Goal: Task Accomplishment & Management: Use online tool/utility

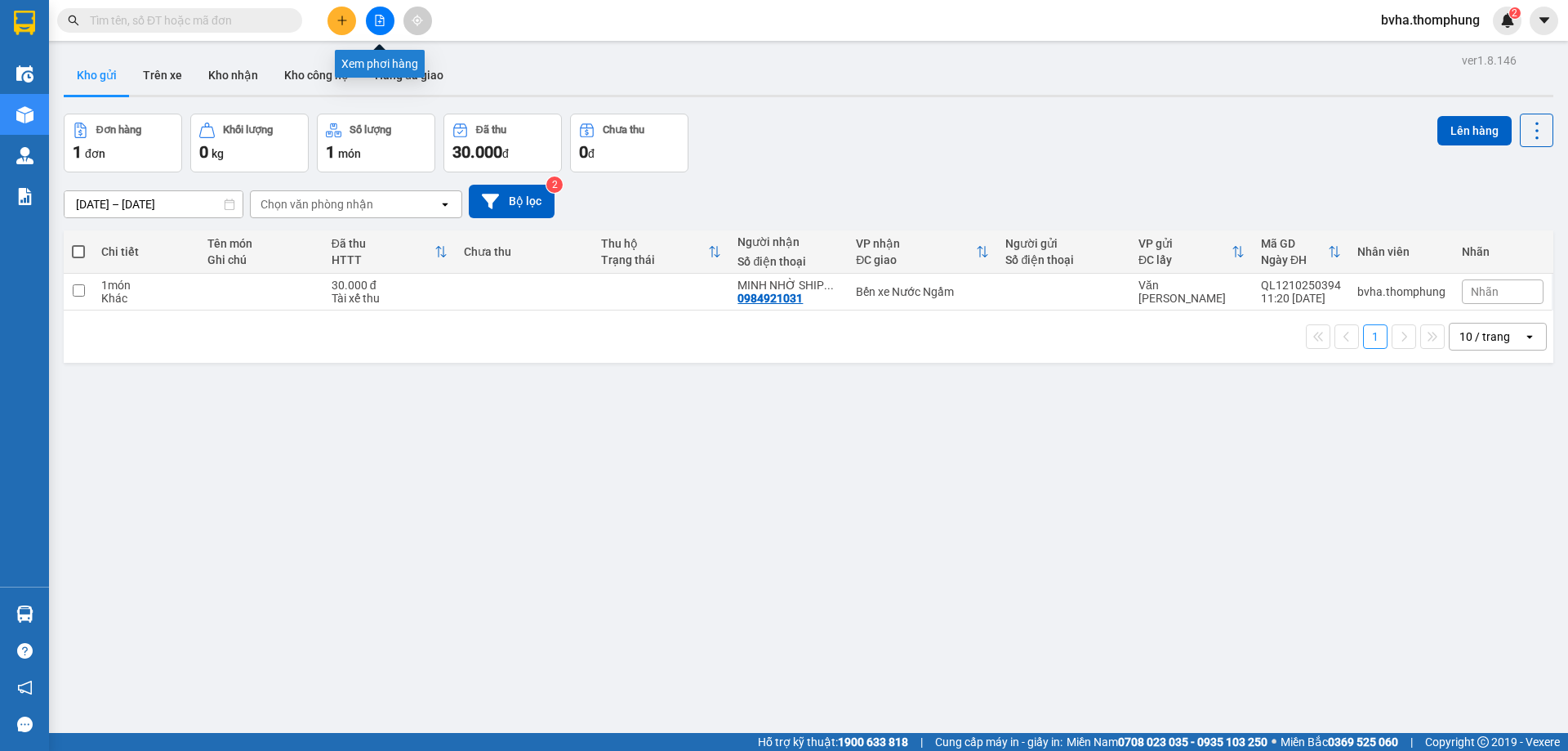
click at [383, 26] on button at bounding box center [380, 21] width 29 height 29
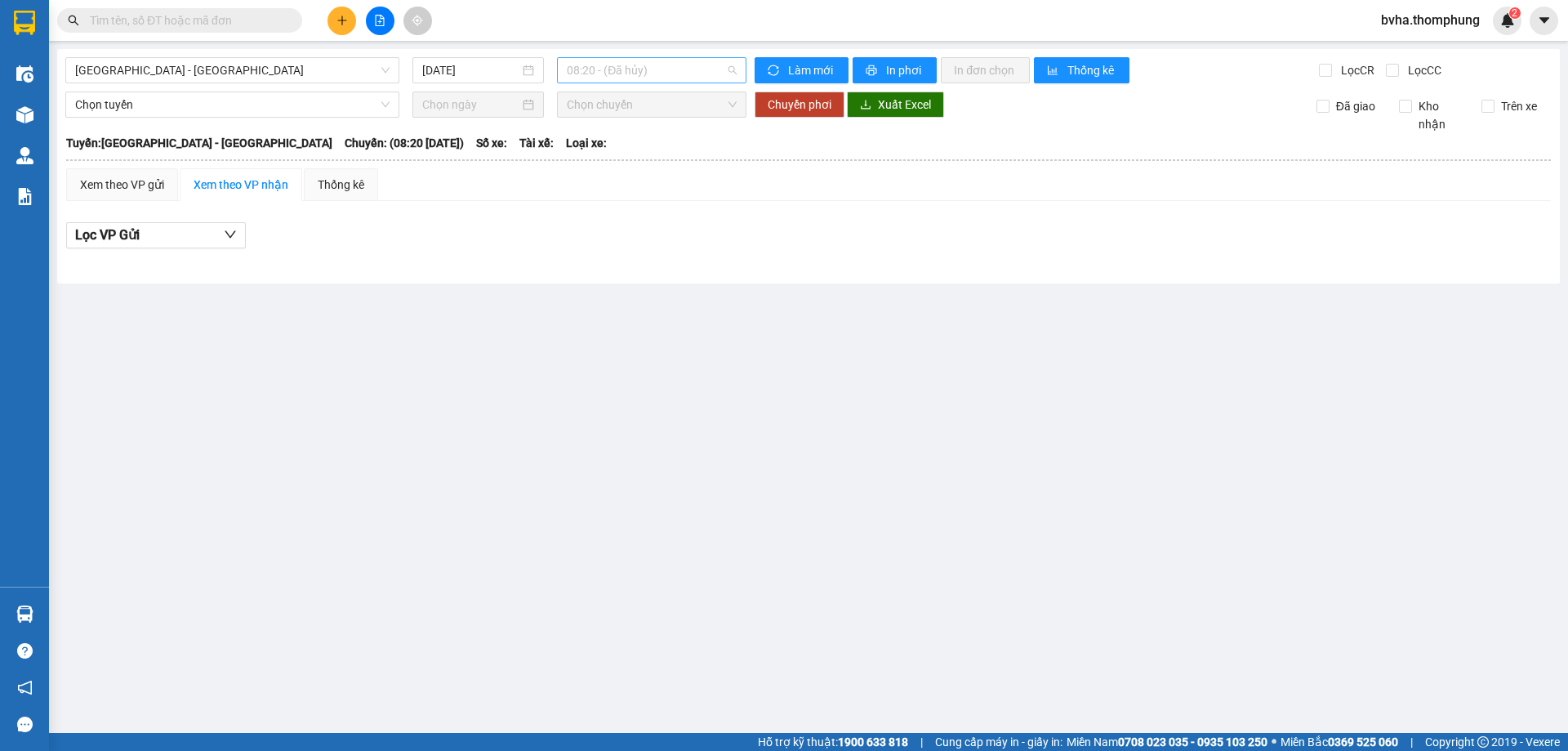
click at [635, 73] on span "08:20 - (Đã hủy)" at bounding box center [651, 70] width 170 height 24
click at [588, 204] on div "12:05 (TC)" at bounding box center [630, 208] width 127 height 18
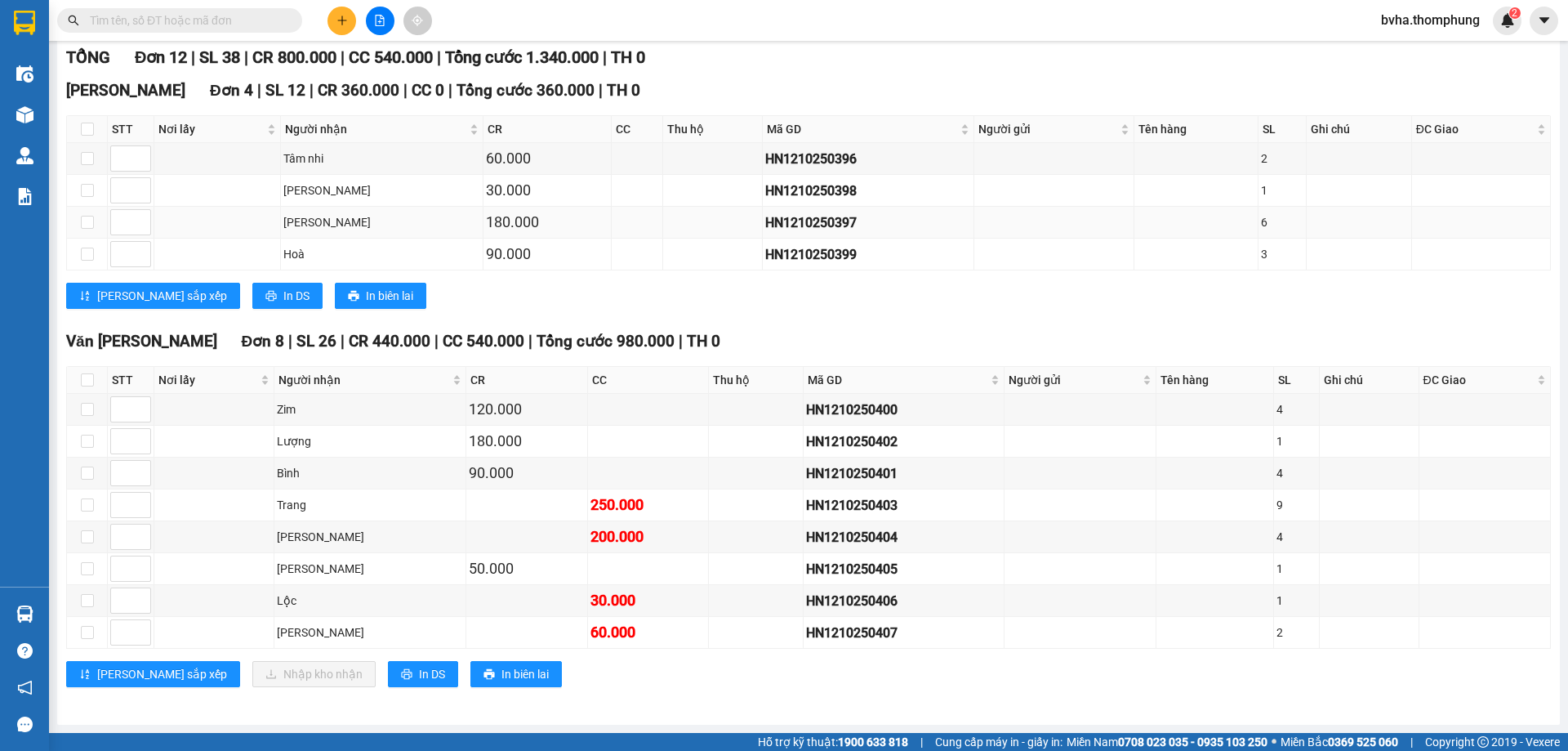
scroll to position [49, 0]
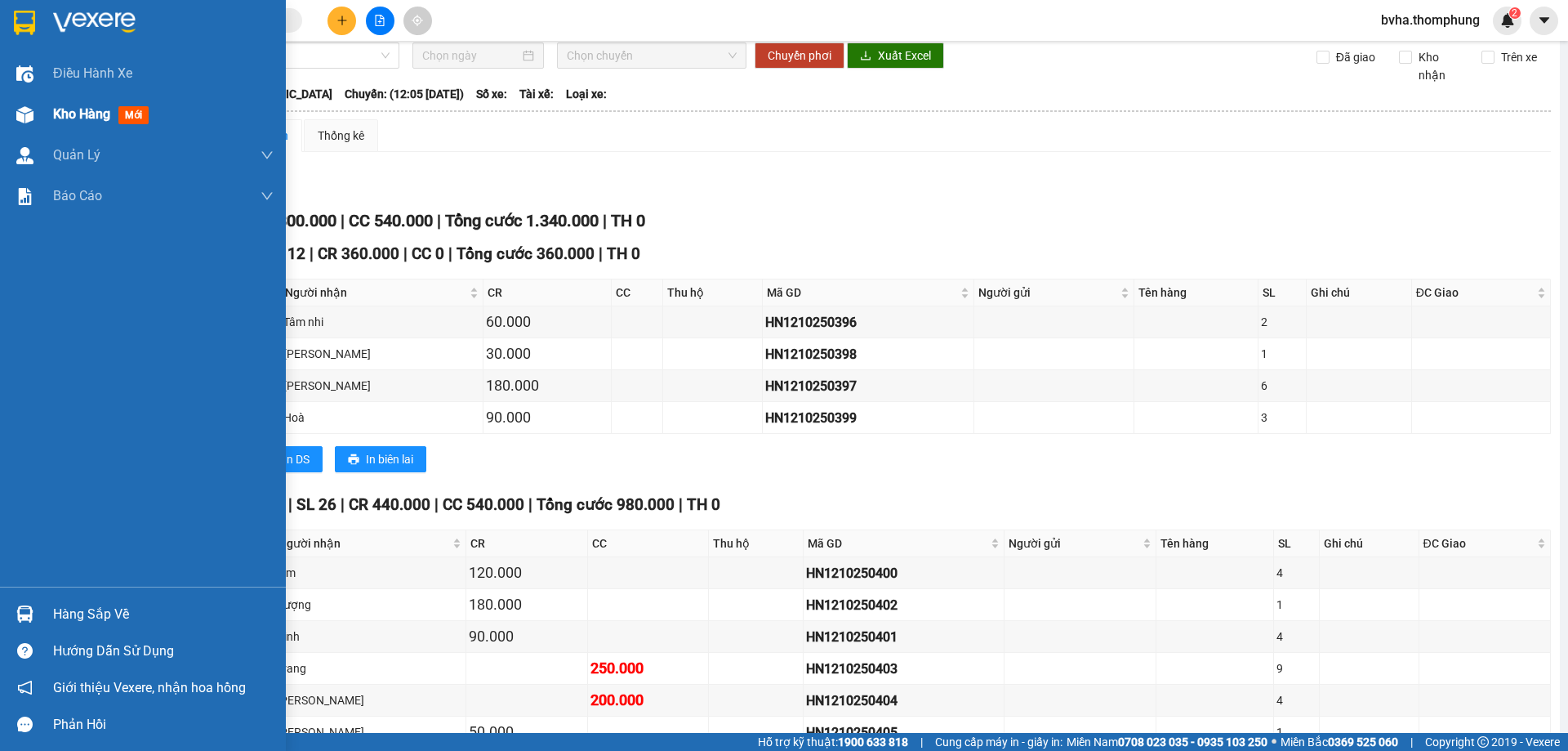
click at [30, 118] on img at bounding box center [24, 115] width 17 height 17
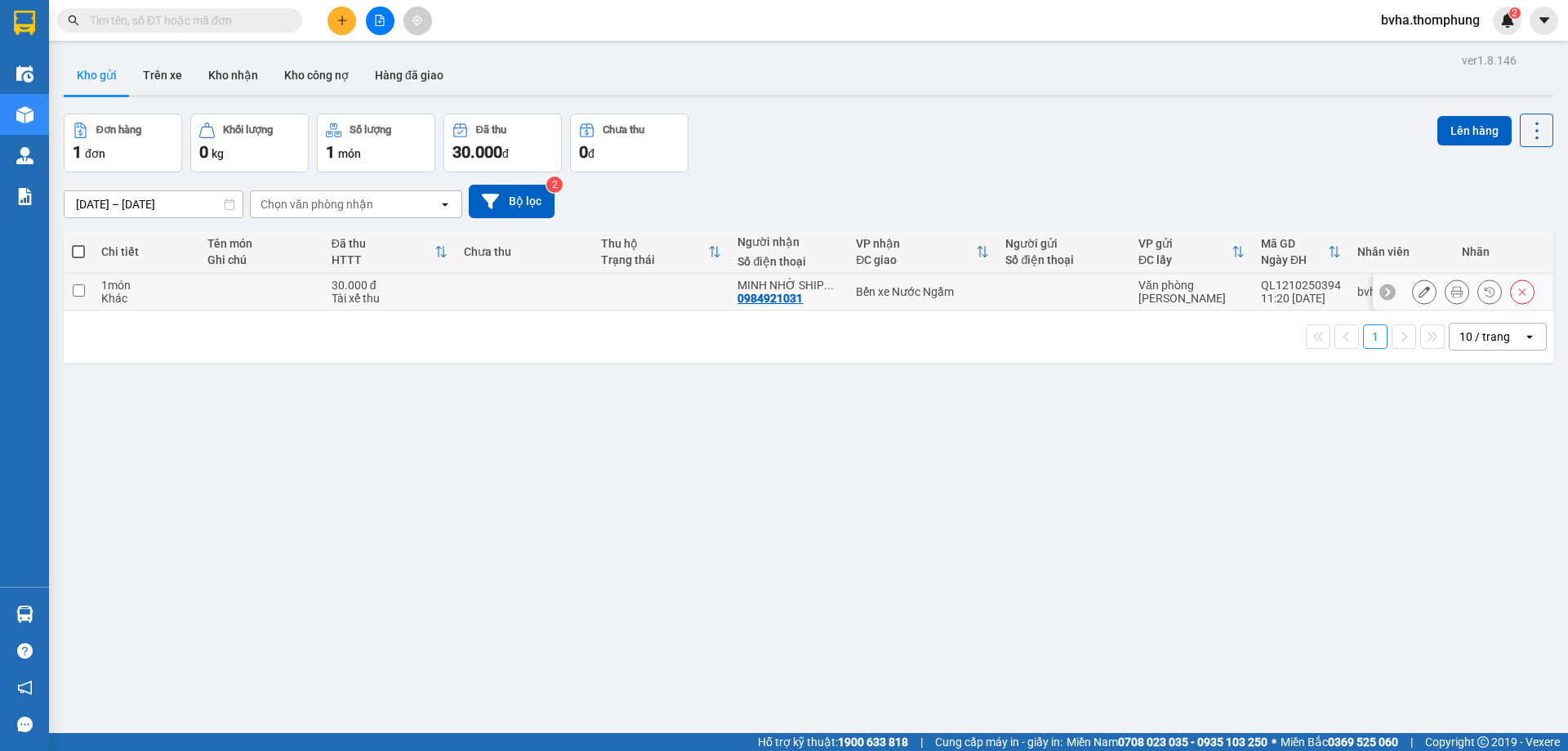
click at [78, 289] on input "checkbox" at bounding box center [79, 291] width 13 height 13
checkbox input "true"
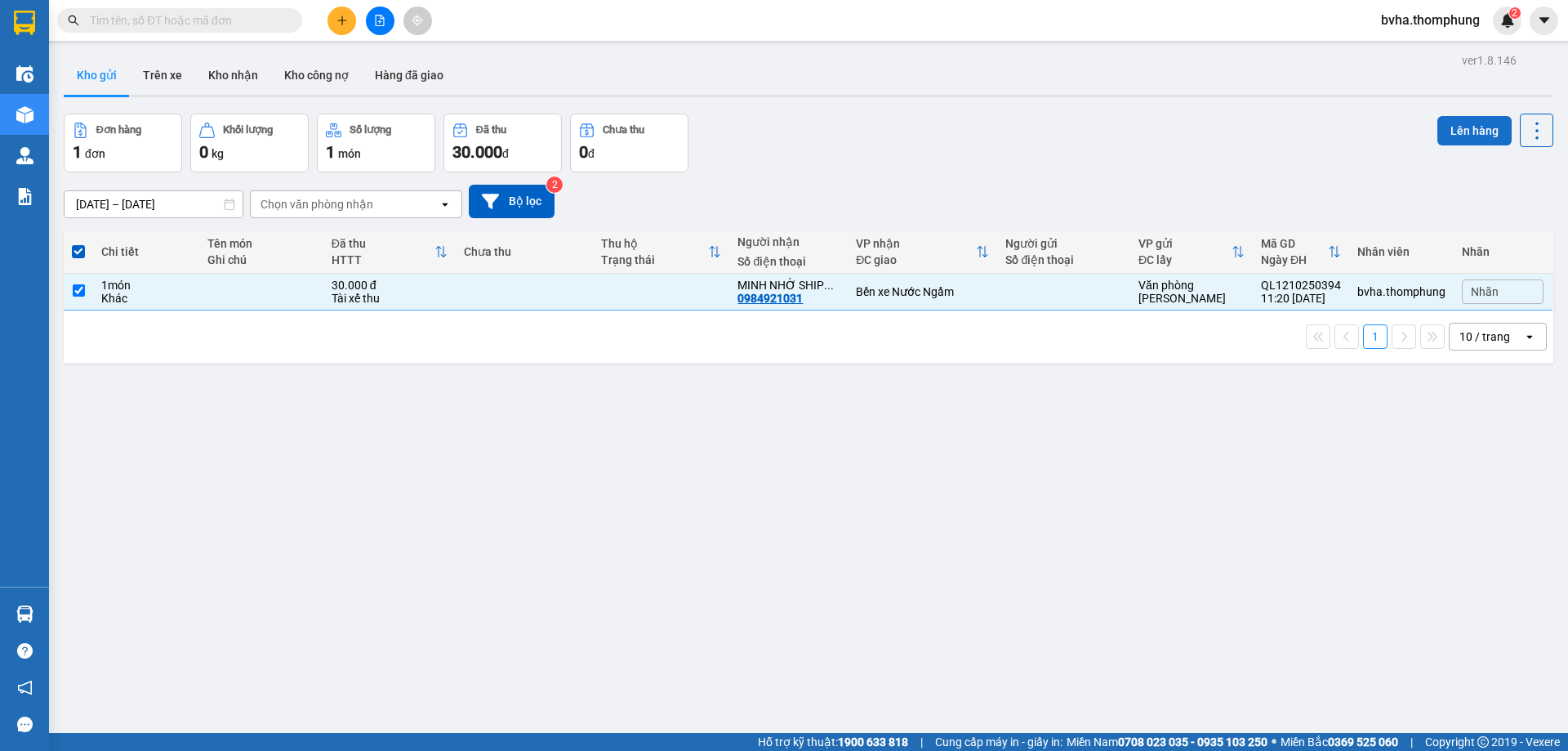
click at [1443, 127] on button "Lên hàng" at bounding box center [1474, 131] width 74 height 30
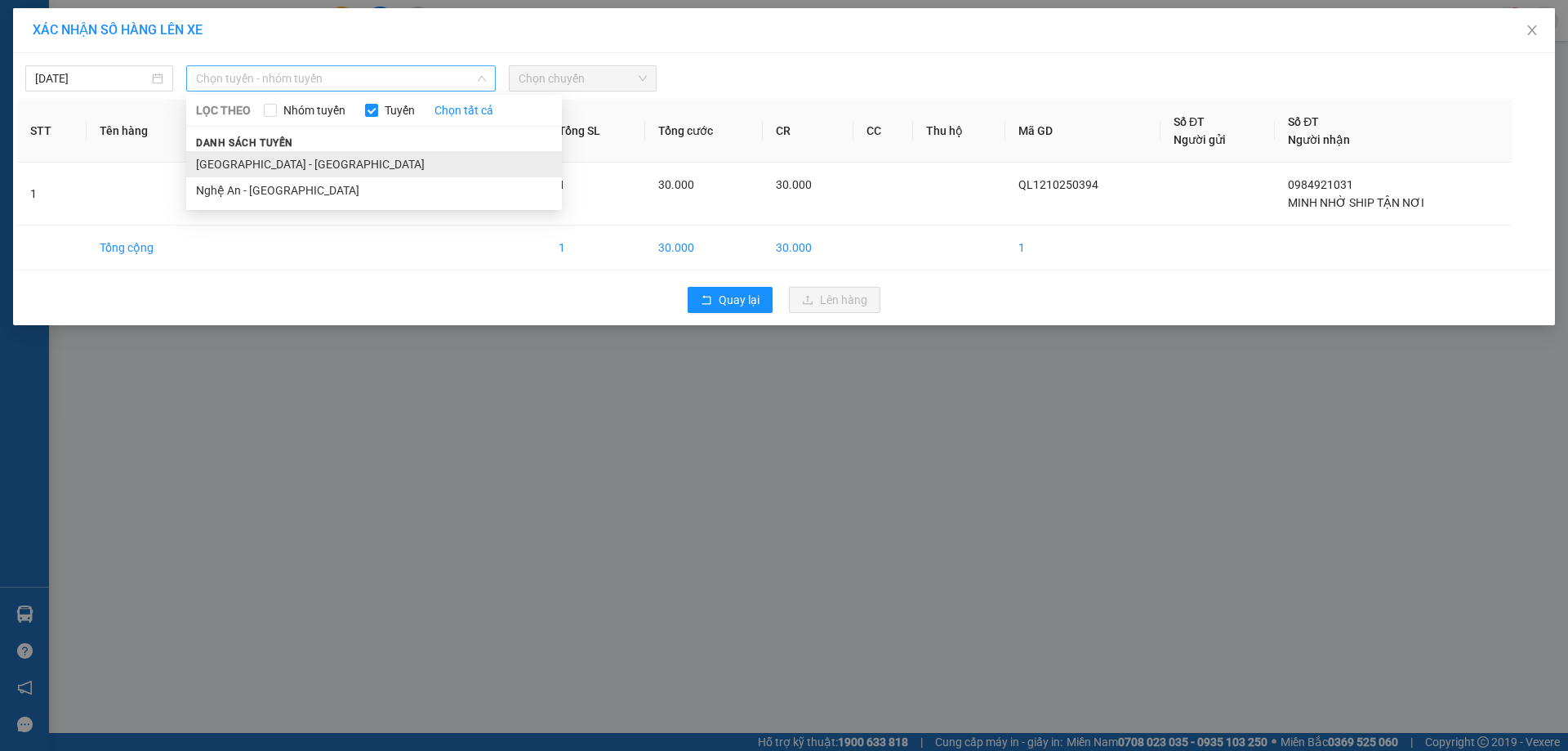
drag, startPoint x: 405, startPoint y: 80, endPoint x: 374, endPoint y: 154, distance: 80.2
click at [405, 86] on span "Chọn tuyến - nhóm tuyến" at bounding box center [340, 78] width 290 height 24
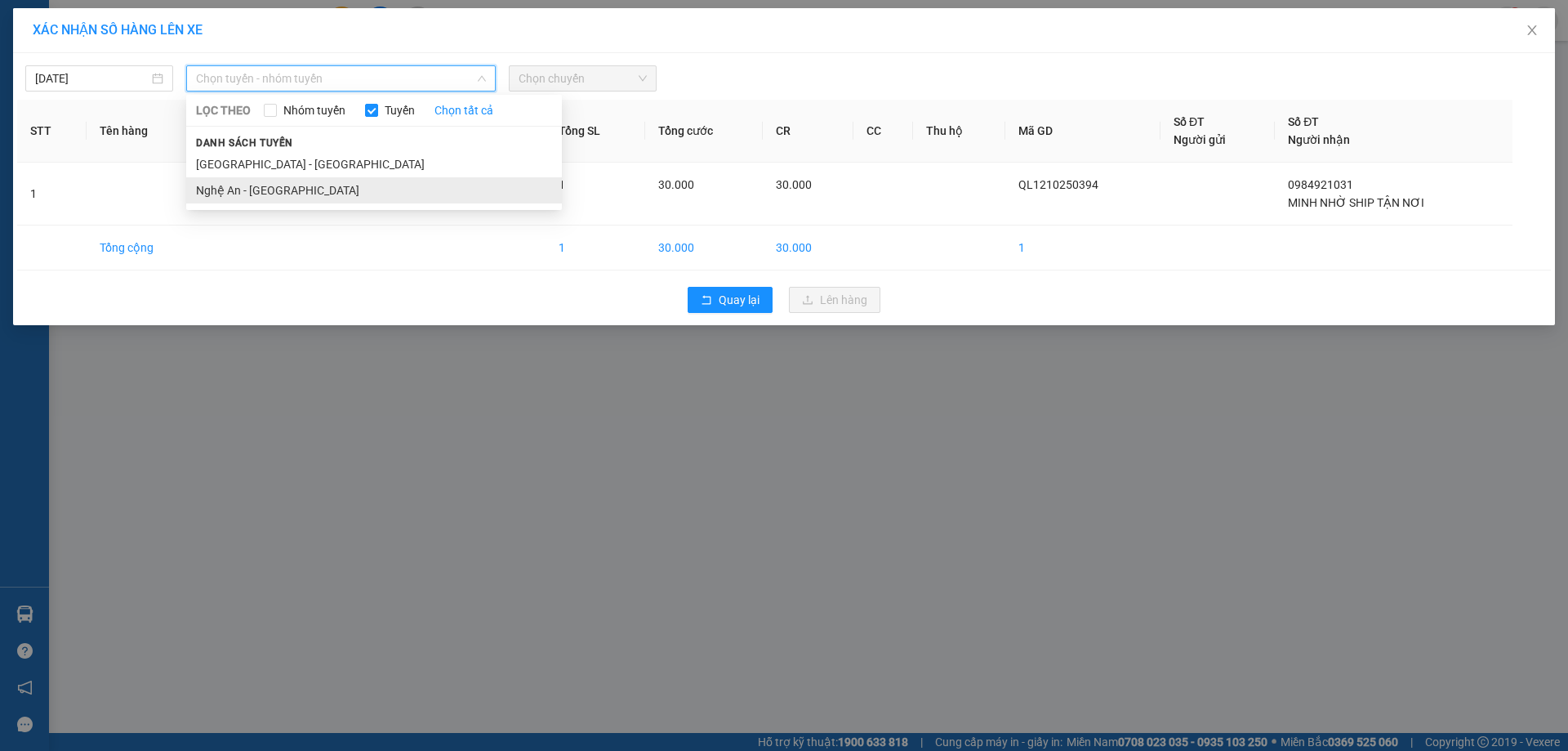
click at [240, 191] on li "Nghệ An - [GEOGRAPHIC_DATA]" at bounding box center [374, 190] width 375 height 26
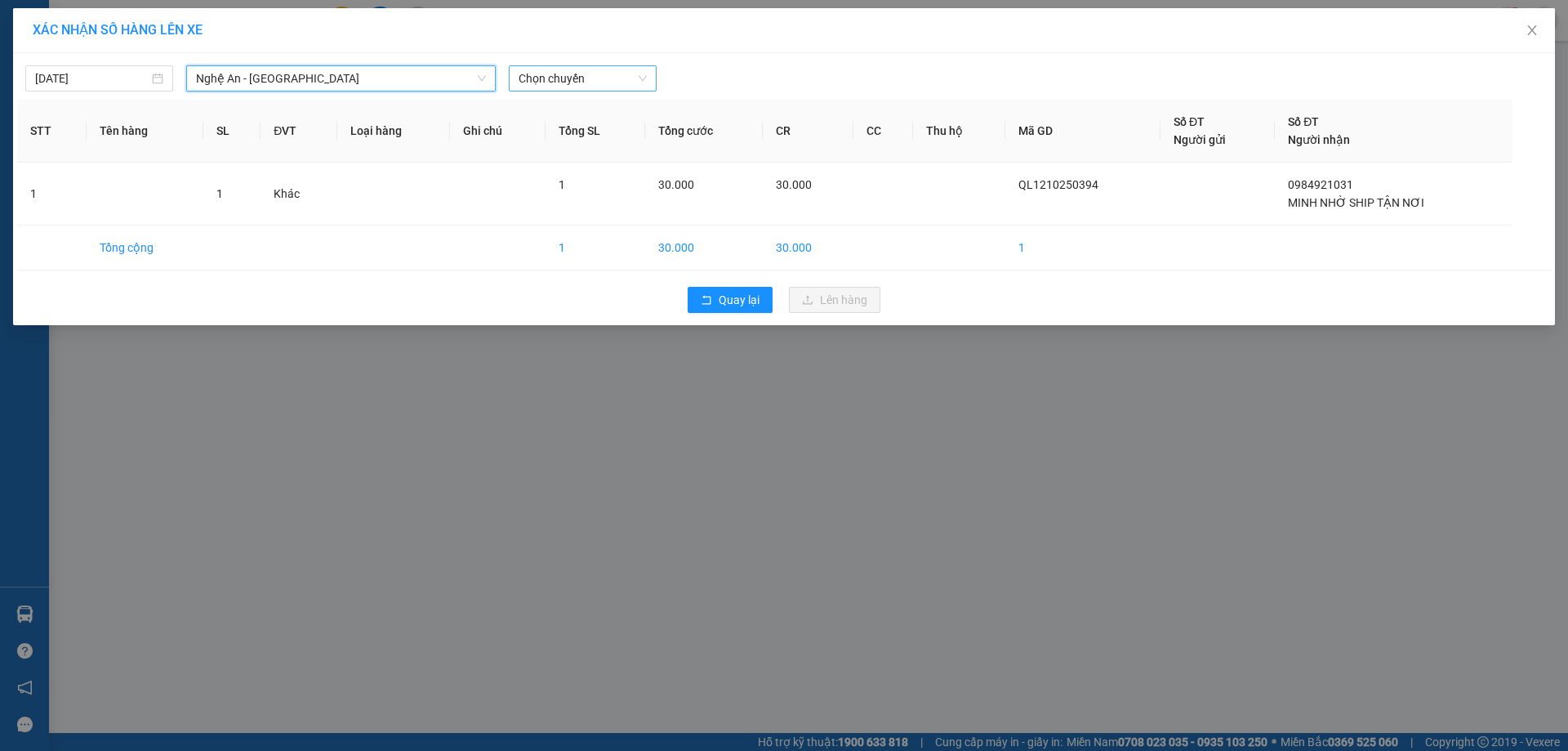
click at [574, 82] on span "Chọn chuyến" at bounding box center [583, 78] width 128 height 24
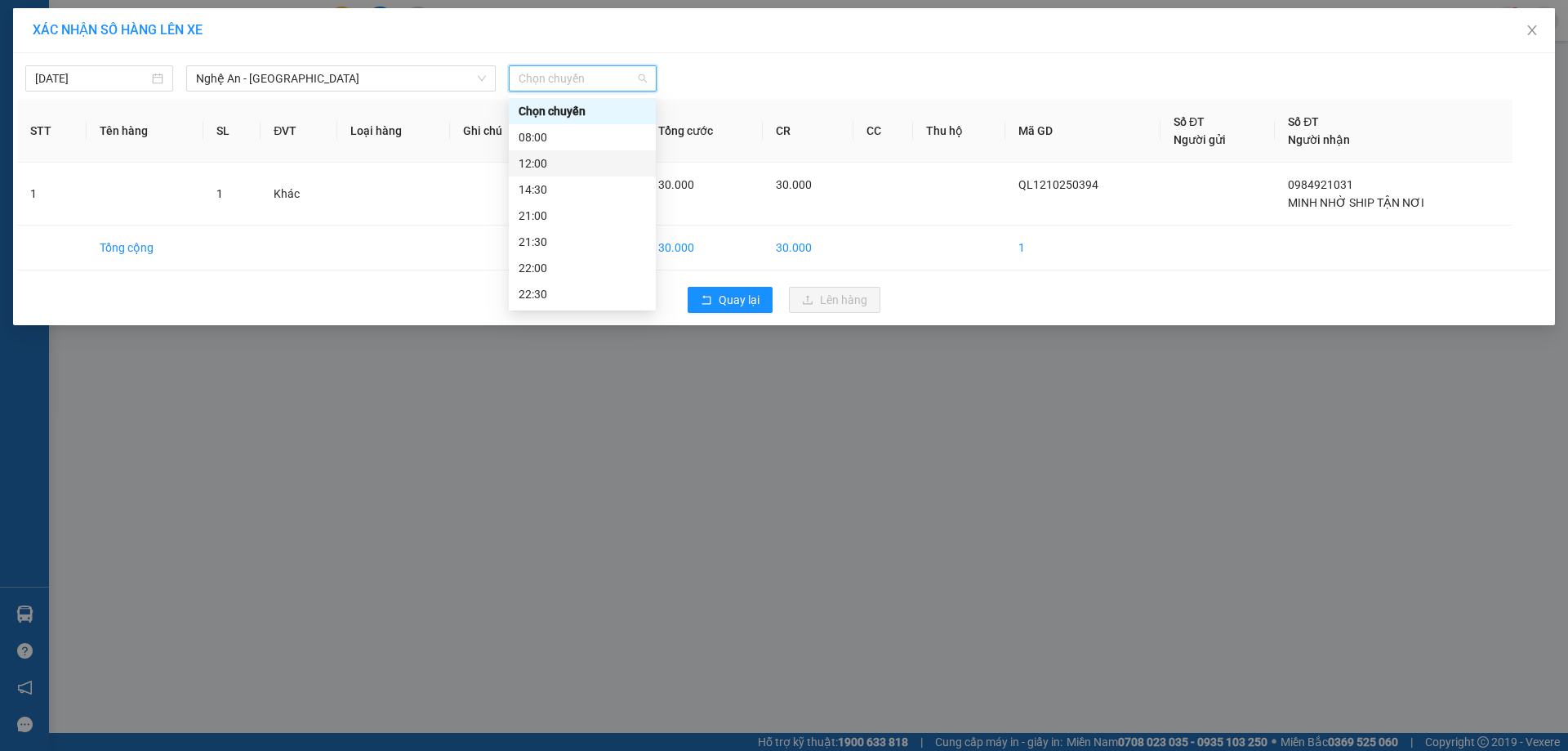
click at [551, 163] on div "12:00" at bounding box center [582, 163] width 127 height 18
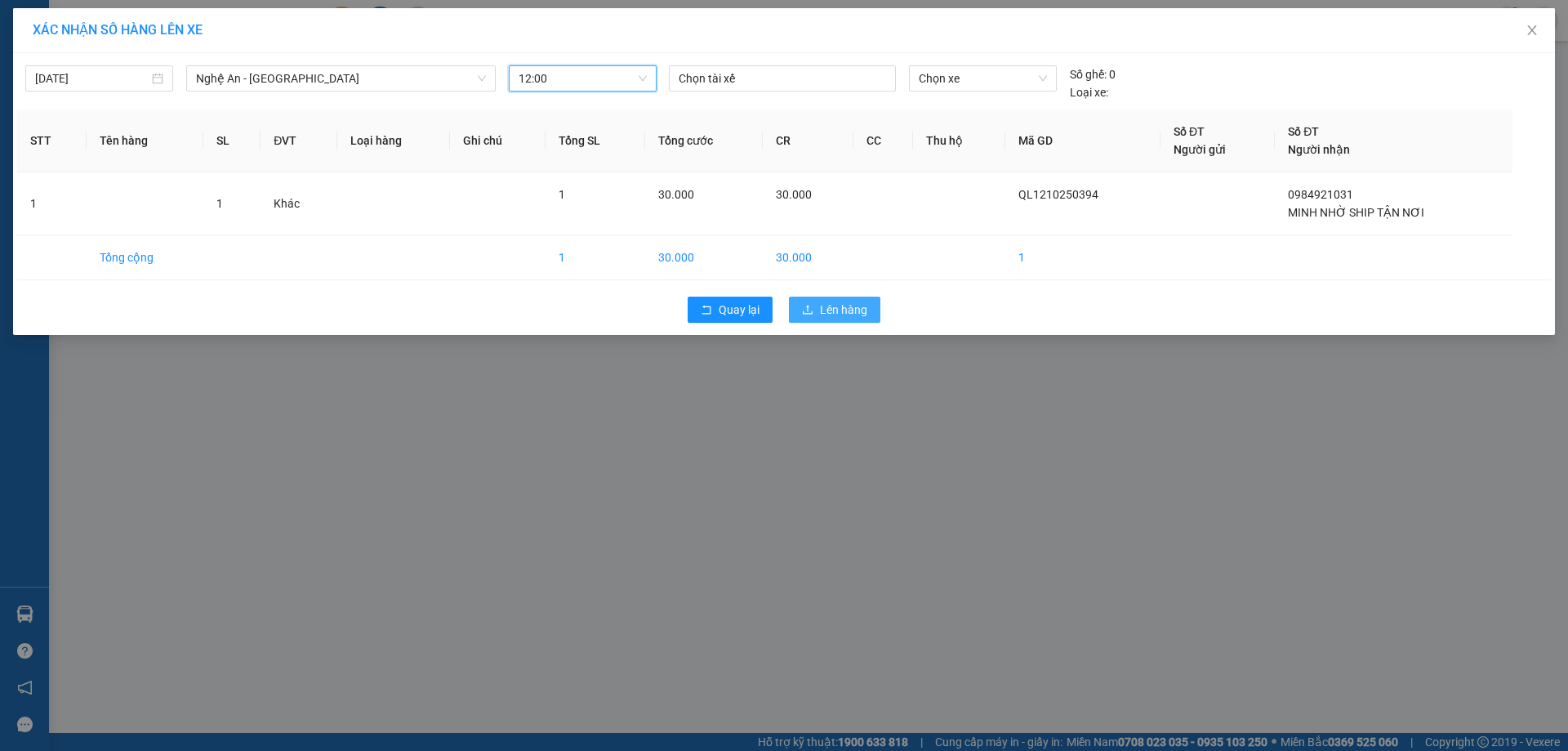
click at [839, 312] on span "Lên hàng" at bounding box center [844, 310] width 47 height 18
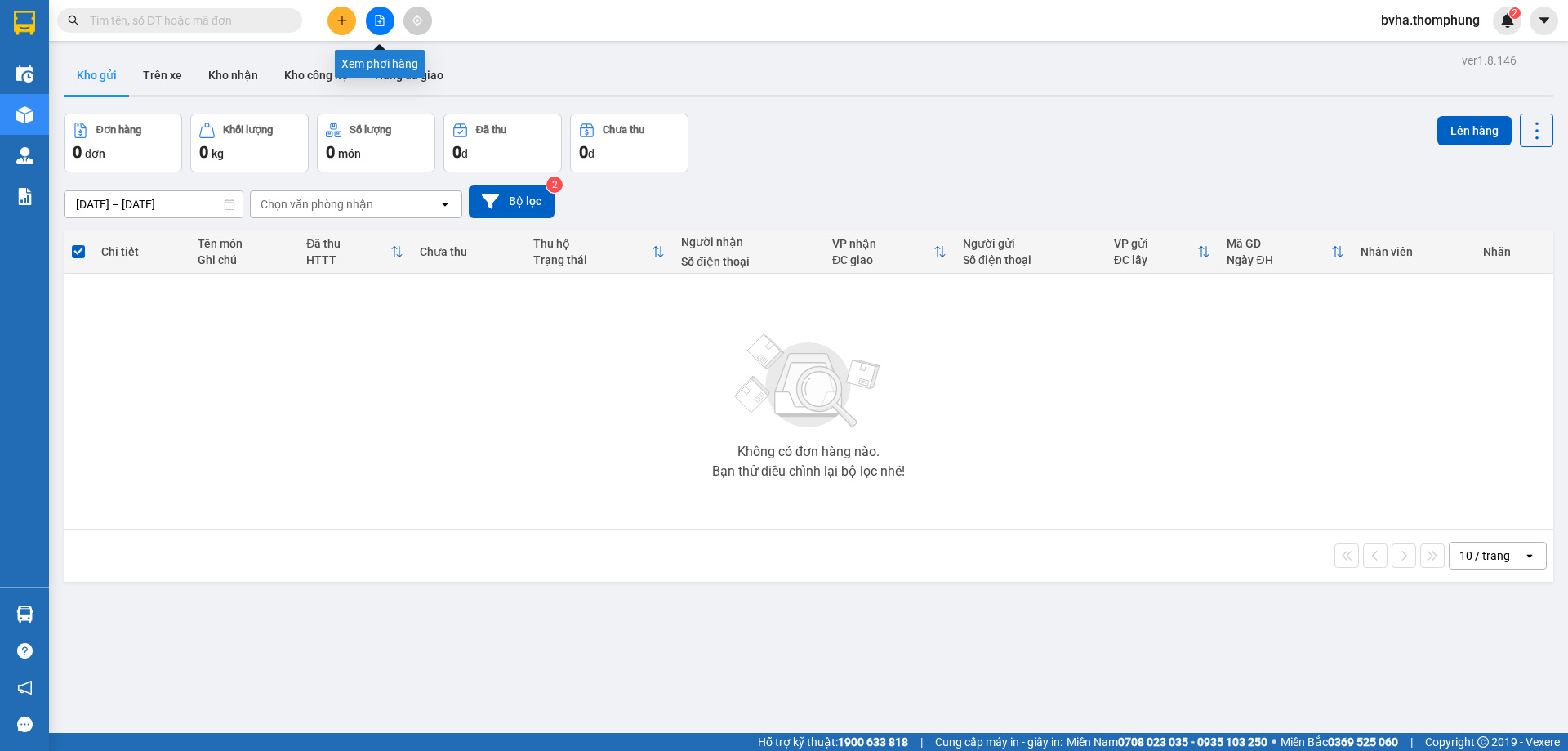
click at [375, 21] on icon "file-add" at bounding box center [380, 20] width 9 height 12
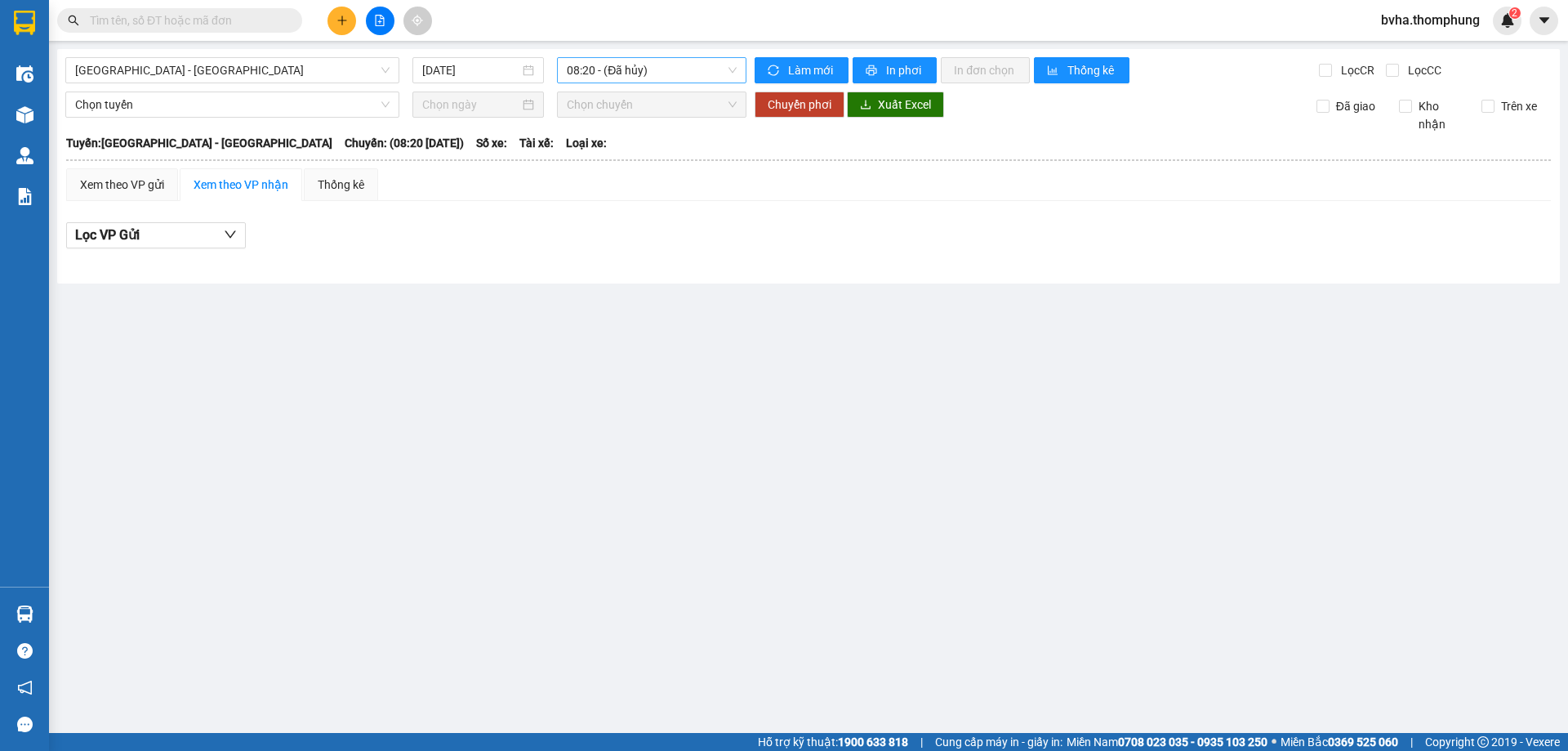
click at [618, 76] on span "08:20 - (Đã hủy)" at bounding box center [651, 70] width 170 height 24
click at [152, 69] on span "[GEOGRAPHIC_DATA] - [GEOGRAPHIC_DATA]" at bounding box center [232, 70] width 314 height 24
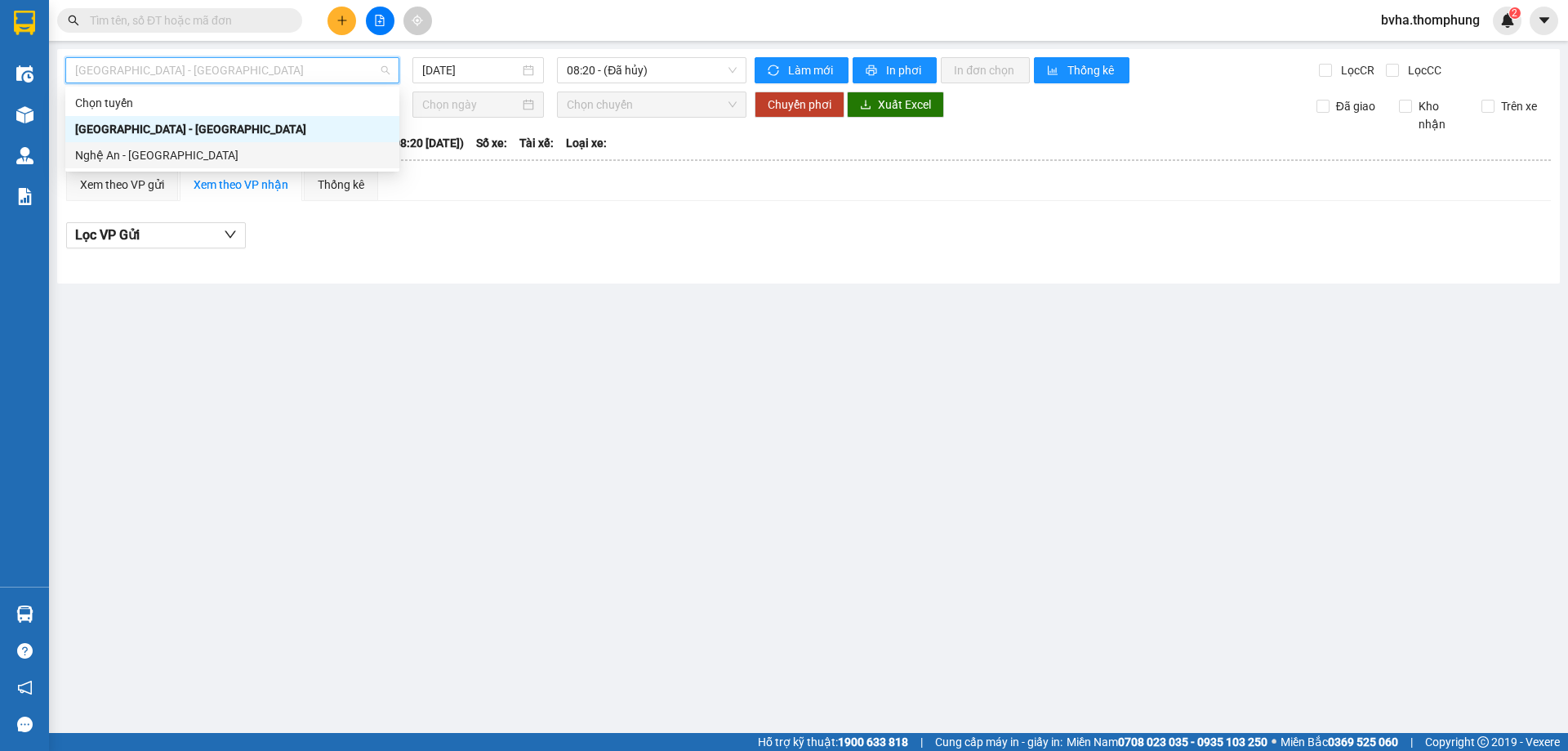
click at [146, 144] on div "Chọn tuyến [GEOGRAPHIC_DATA] - [GEOGRAPHIC_DATA] [GEOGRAPHIC_DATA] - [GEOGRAPHI…" at bounding box center [232, 129] width 334 height 79
click at [151, 153] on div "Nghệ An - [GEOGRAPHIC_DATA]" at bounding box center [232, 155] width 314 height 18
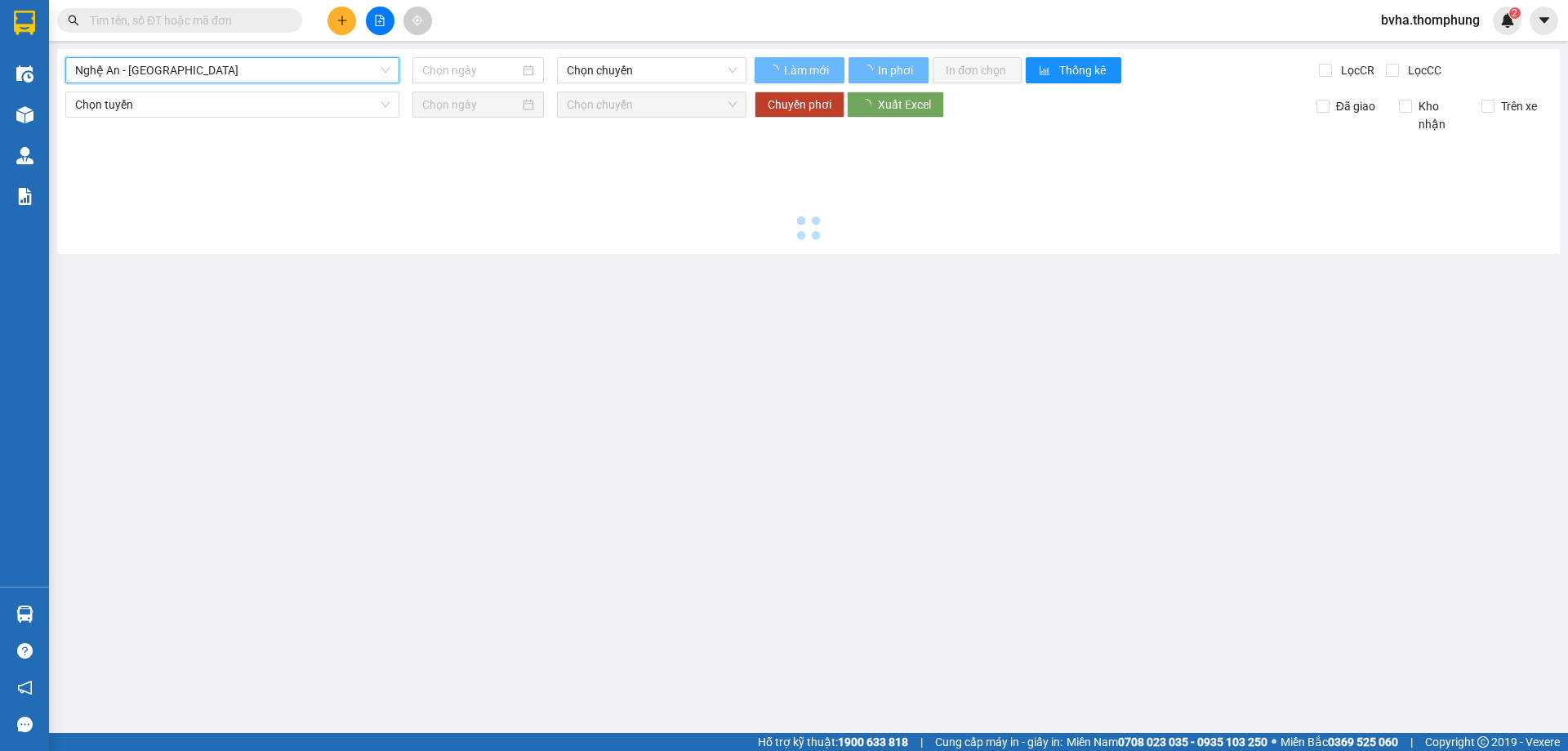
type input "[DATE]"
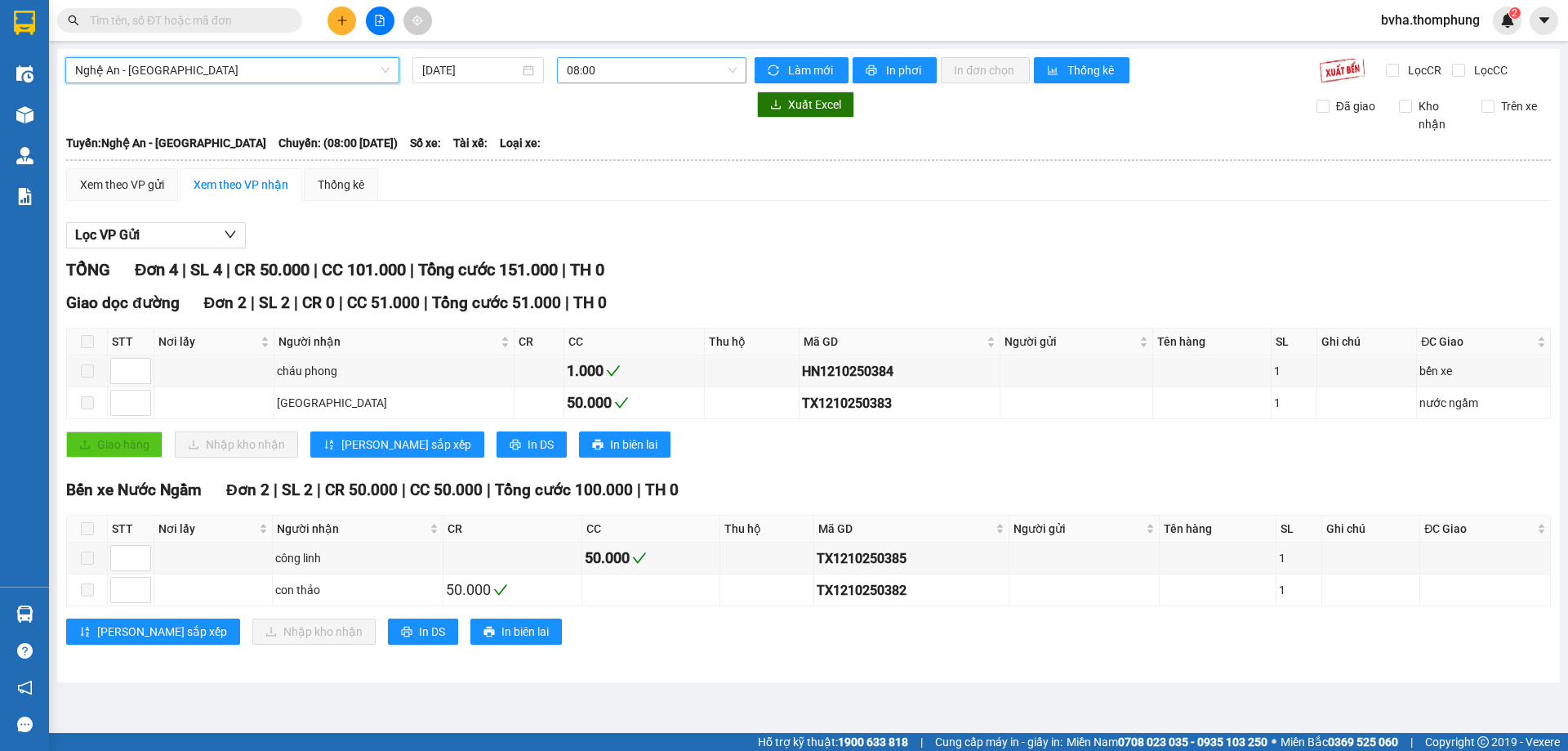
click at [615, 70] on span "08:00" at bounding box center [651, 70] width 170 height 24
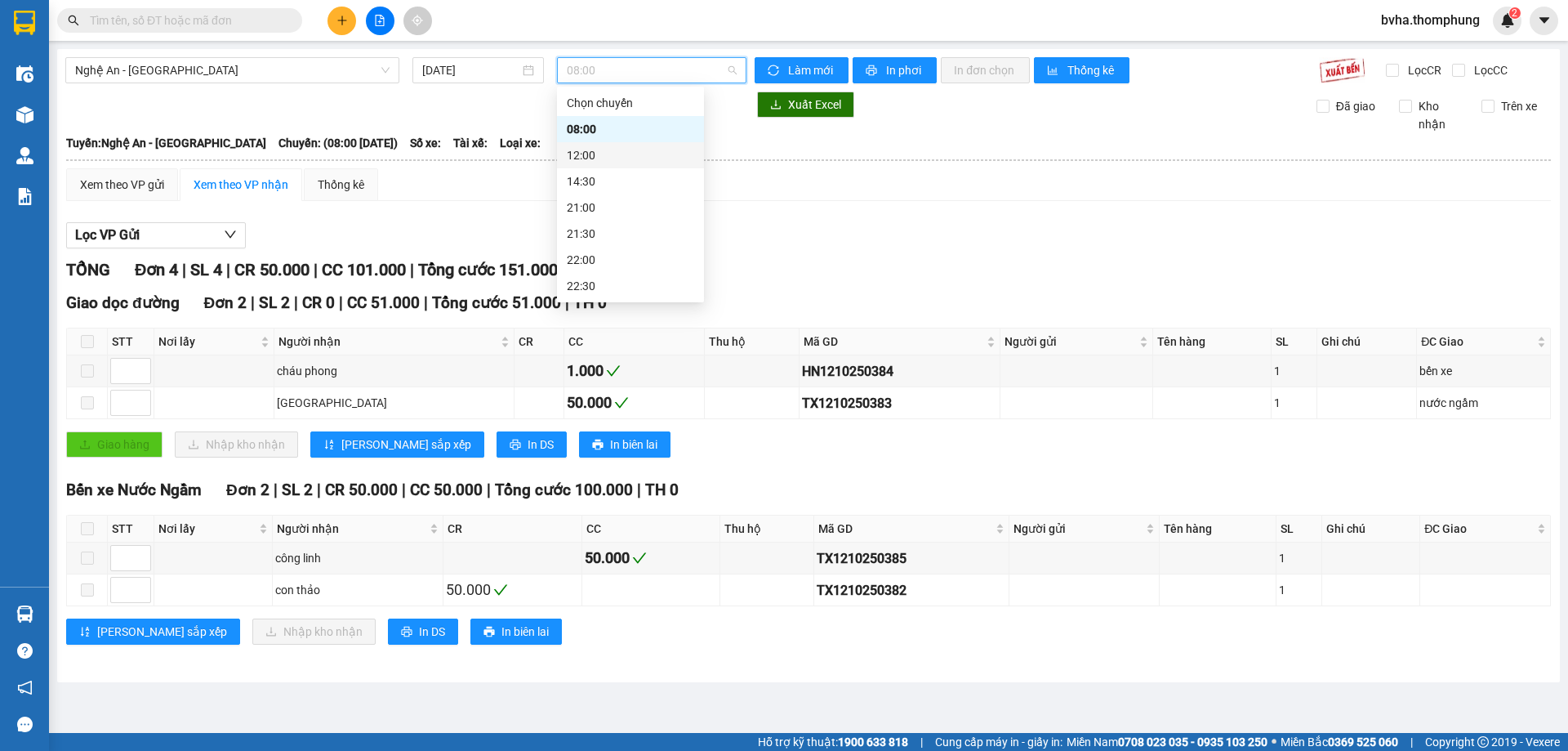
click at [606, 154] on div "12:00" at bounding box center [630, 155] width 127 height 18
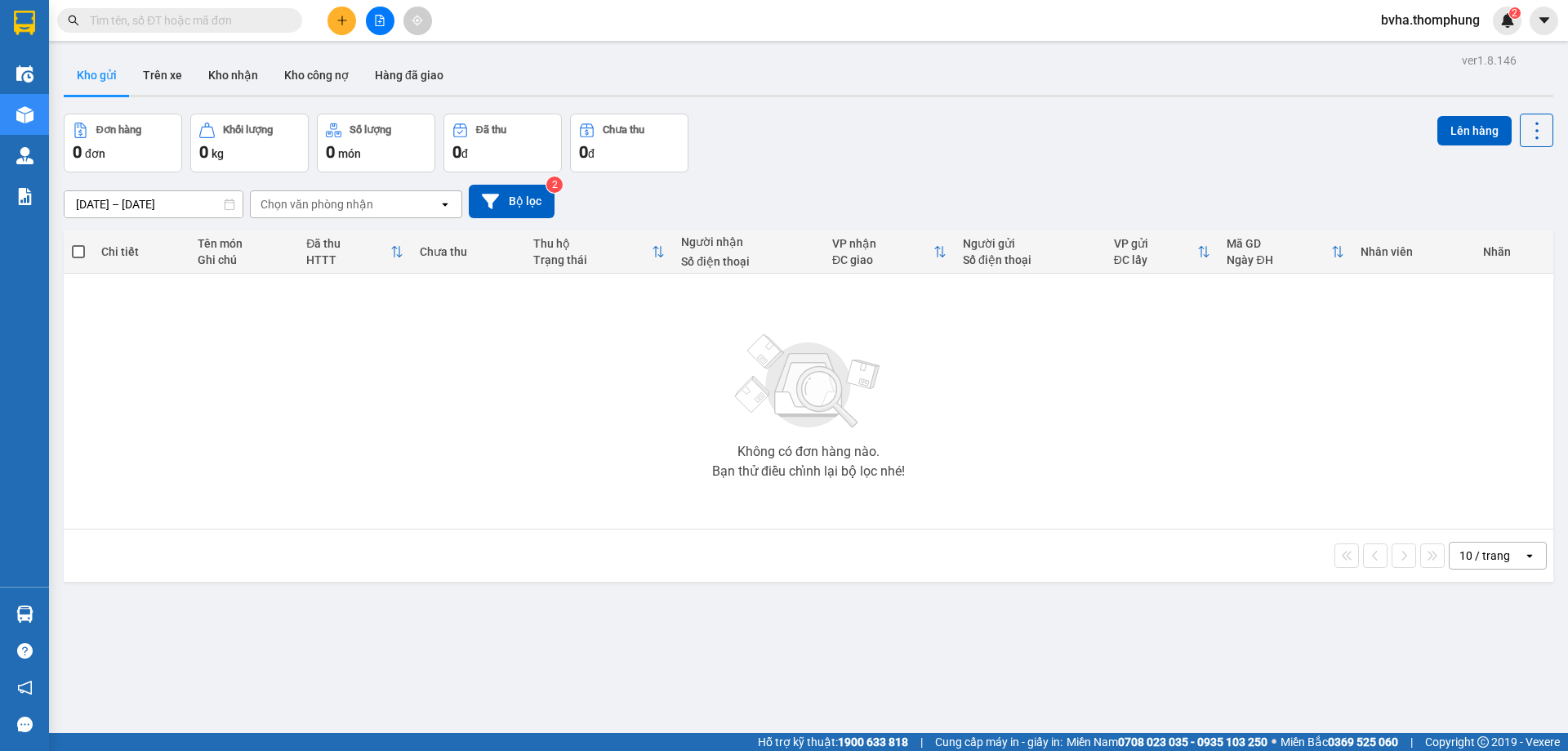
click at [384, 28] on button at bounding box center [380, 21] width 29 height 29
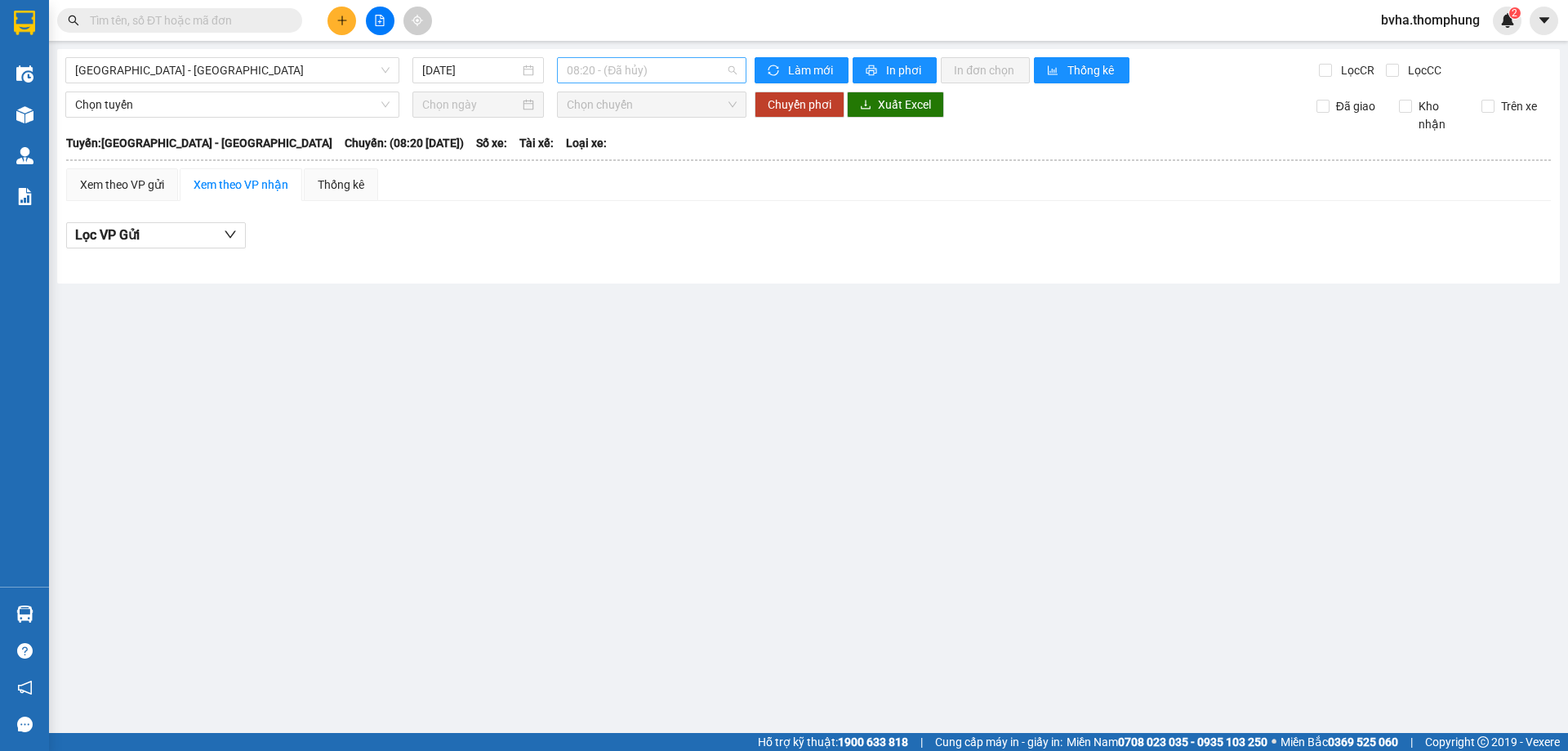
click at [679, 75] on span "08:20 - (Đã hủy)" at bounding box center [651, 70] width 170 height 24
click at [598, 184] on div "12:00 - (Đã hủy)" at bounding box center [630, 181] width 127 height 18
click at [617, 79] on span "12:00 - (Đã hủy)" at bounding box center [651, 70] width 170 height 24
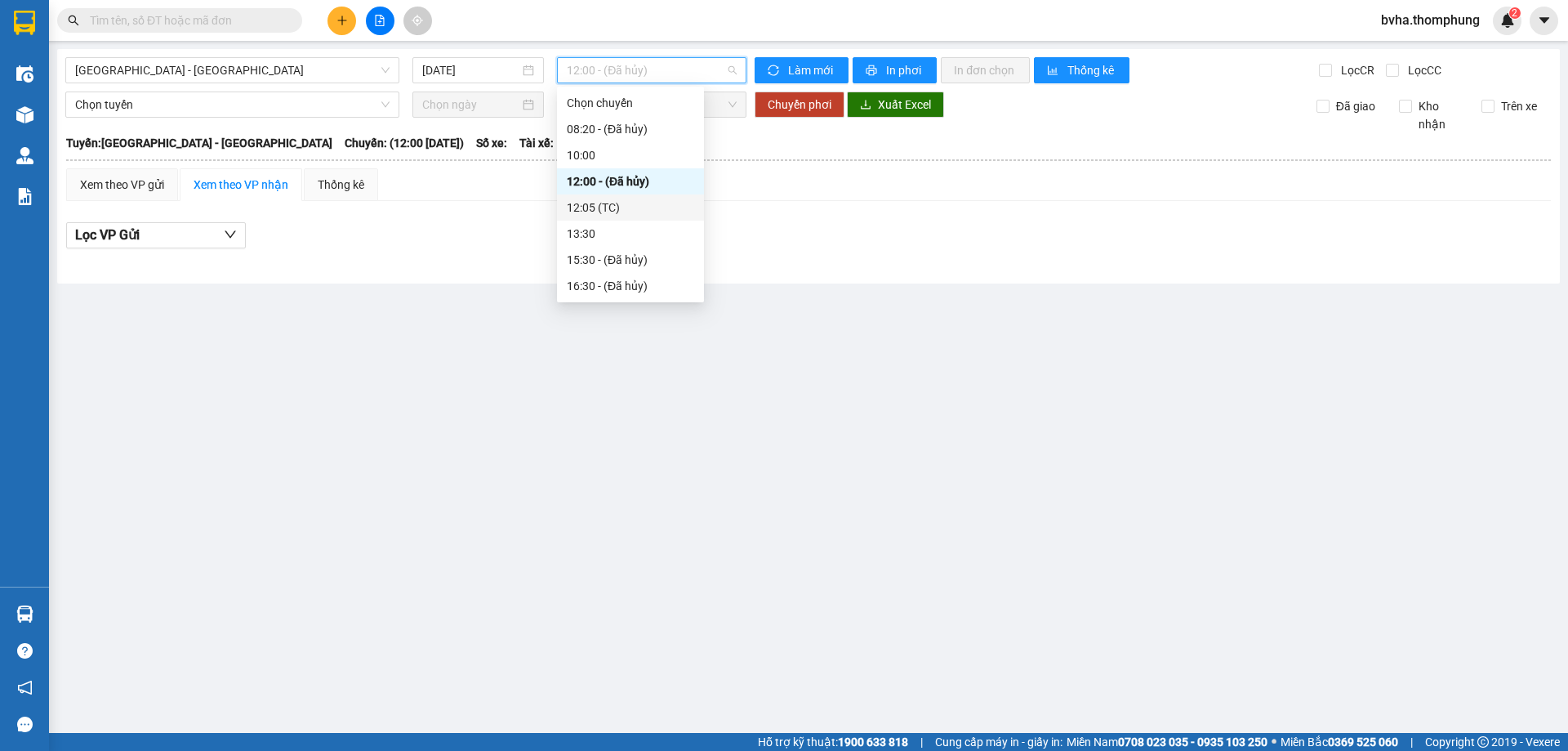
click at [606, 209] on div "12:05 (TC)" at bounding box center [630, 208] width 127 height 18
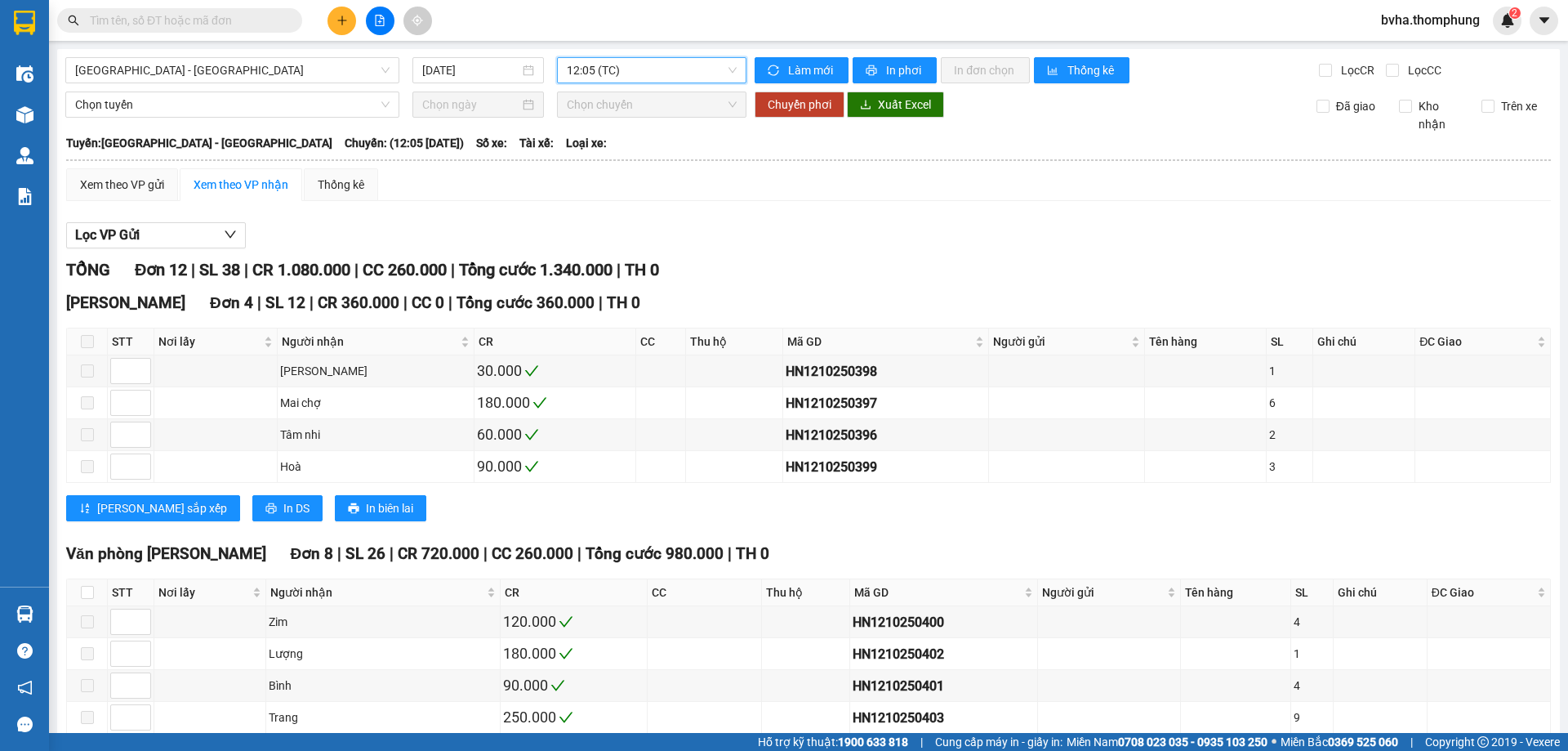
scroll to position [212, 0]
